Goal: Information Seeking & Learning: Check status

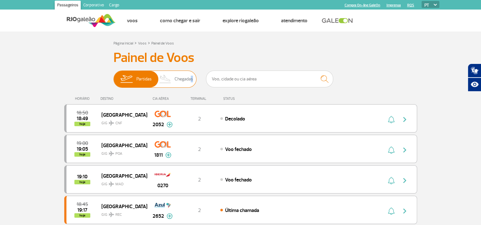
click at [190, 81] on span "Chegadas" at bounding box center [184, 79] width 18 height 17
drag, startPoint x: 190, startPoint y: 81, endPoint x: 186, endPoint y: 80, distance: 4.2
click at [186, 80] on span "Chegadas" at bounding box center [184, 79] width 18 height 17
click at [114, 76] on input "Partidas Chegadas" at bounding box center [114, 76] width 0 height 0
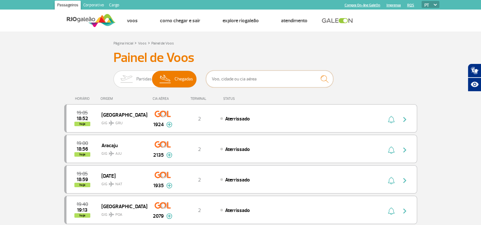
click at [235, 78] on input "text" at bounding box center [269, 79] width 127 height 17
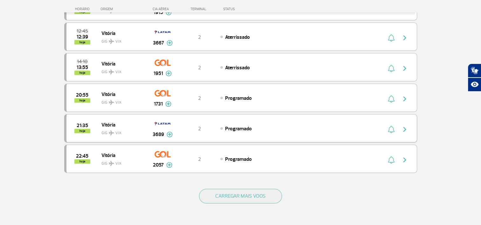
scroll to position [254, 0]
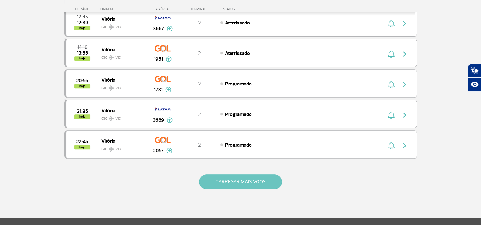
click at [235, 176] on button "CARREGAR MAIS VOOS" at bounding box center [240, 182] width 83 height 15
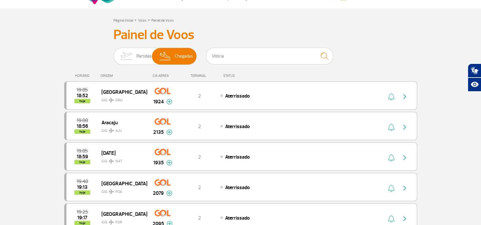
scroll to position [0, 0]
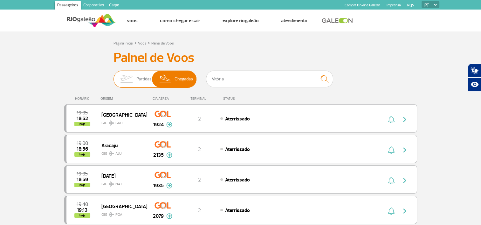
click at [141, 76] on span "Partidas" at bounding box center [143, 79] width 15 height 17
click at [114, 76] on input "Partidas Chegadas" at bounding box center [114, 76] width 0 height 0
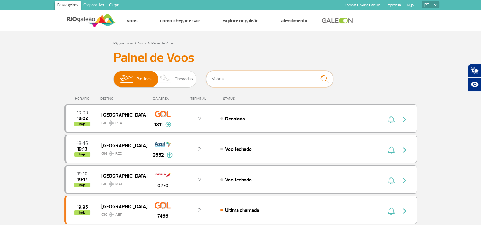
click at [247, 81] on input "Vitória" at bounding box center [269, 79] width 127 height 17
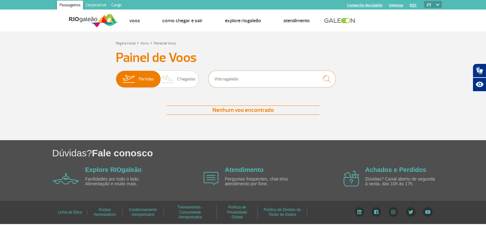
click at [226, 79] on input "Vitóriagaleão" at bounding box center [271, 79] width 127 height 17
click at [328, 75] on img "submit" at bounding box center [327, 78] width 14 height 13
click at [245, 80] on input "galeão" at bounding box center [271, 79] width 127 height 17
drag, startPoint x: 245, startPoint y: 80, endPoint x: 172, endPoint y: 77, distance: 72.9
click at [174, 77] on div "Partidas Chegadas galeão" at bounding box center [243, 80] width 254 height 19
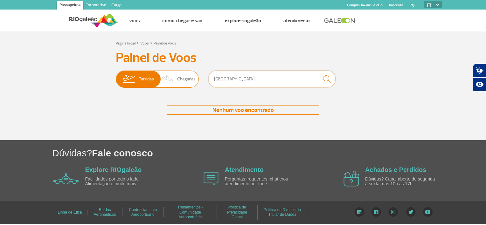
drag, startPoint x: 242, startPoint y: 80, endPoint x: 179, endPoint y: 77, distance: 62.4
click at [179, 77] on div "Partidas Chegadas [GEOGRAPHIC_DATA]" at bounding box center [243, 80] width 254 height 19
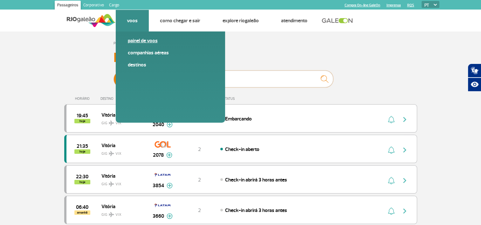
type input "vix"
click at [145, 38] on link "Painel de voos" at bounding box center [170, 40] width 85 height 7
click at [147, 39] on link "Painel de voos" at bounding box center [170, 40] width 85 height 7
click at [149, 52] on link "Companhias Aéreas" at bounding box center [170, 52] width 85 height 7
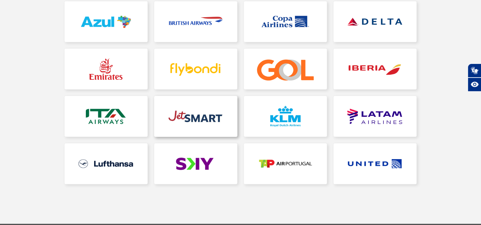
scroll to position [159, 0]
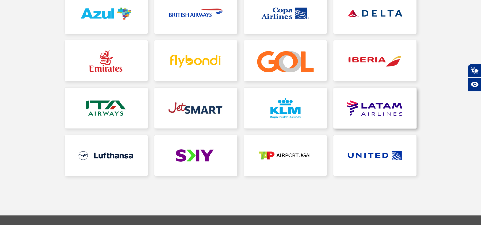
click at [380, 113] on link at bounding box center [375, 108] width 83 height 41
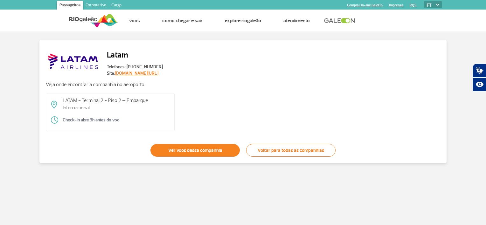
click at [213, 149] on link "Ver voos dessa companhia" at bounding box center [194, 150] width 89 height 13
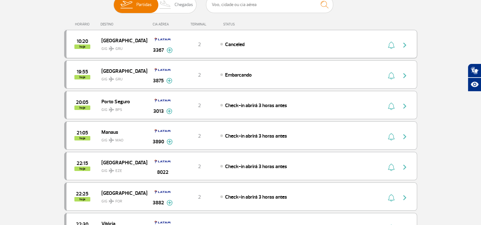
scroll to position [64, 0]
